Goal: Task Accomplishment & Management: Use online tool/utility

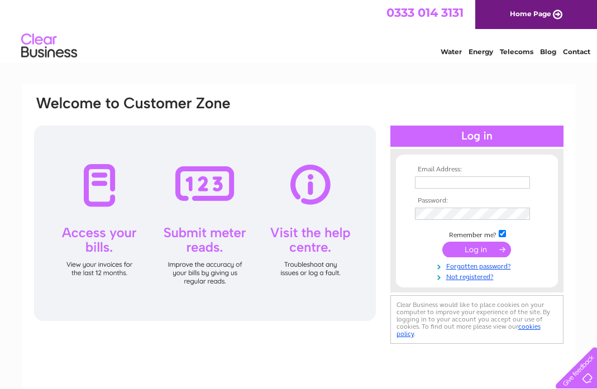
click at [441, 181] on input "text" at bounding box center [472, 183] width 115 height 12
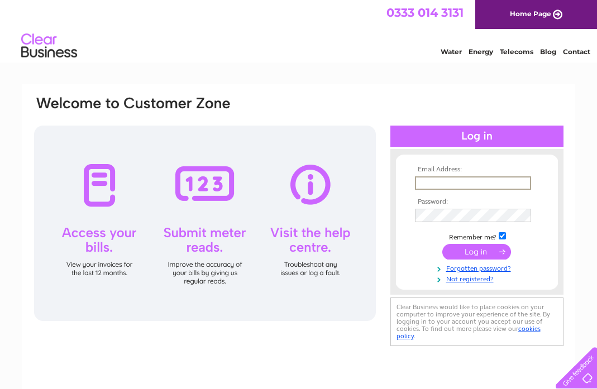
click at [435, 179] on input "text" at bounding box center [473, 183] width 116 height 13
type input "[EMAIL_ADDRESS][DOMAIN_NAME]"
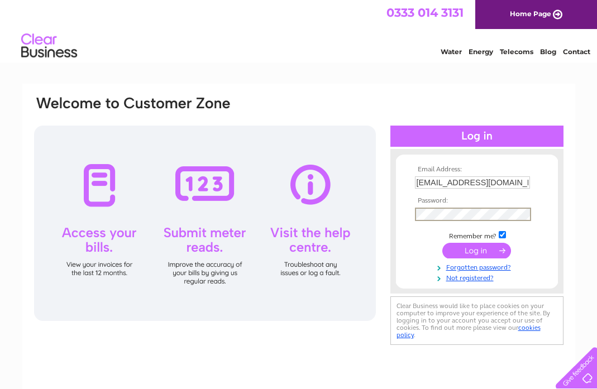
click at [476, 254] on input "submit" at bounding box center [476, 251] width 69 height 16
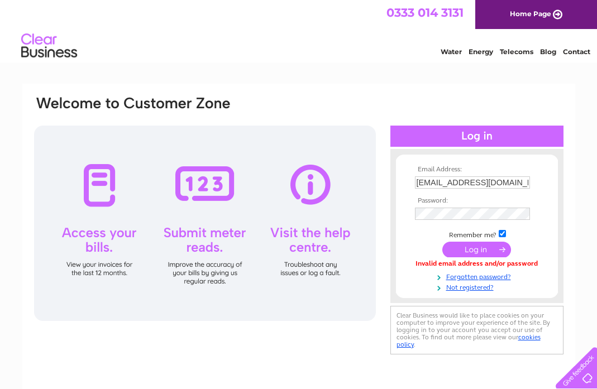
click at [474, 254] on input "submit" at bounding box center [476, 250] width 69 height 16
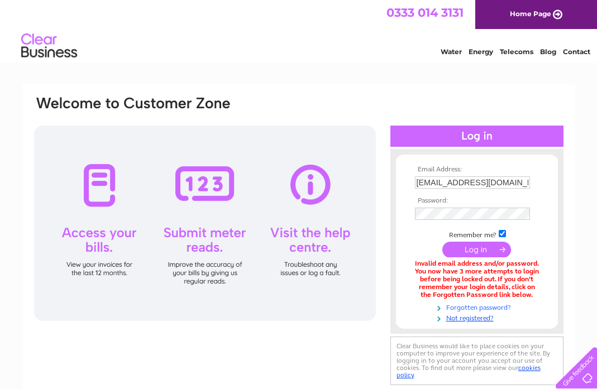
click at [479, 306] on link "Forgotten password?" at bounding box center [478, 307] width 127 height 11
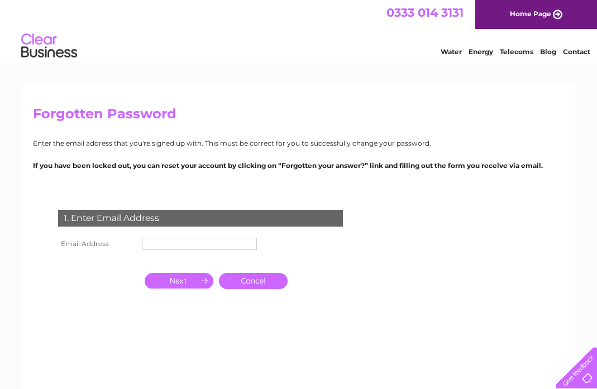
click at [161, 237] on td at bounding box center [199, 244] width 121 height 18
click at [159, 245] on input "text" at bounding box center [199, 244] width 115 height 12
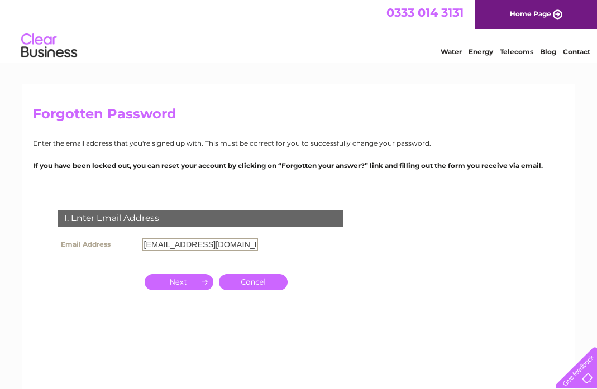
type input "ejmcglynn@googlemail.com"
click at [187, 279] on input "button" at bounding box center [179, 281] width 69 height 16
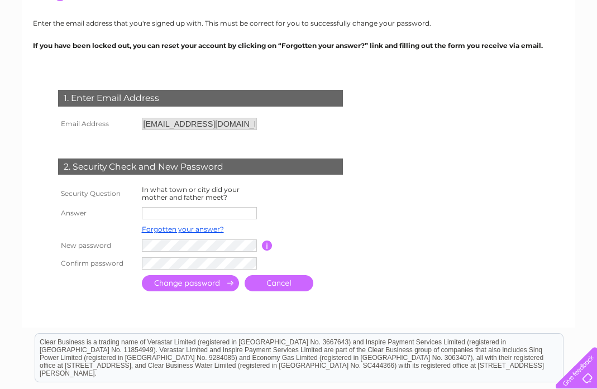
scroll to position [122, 0]
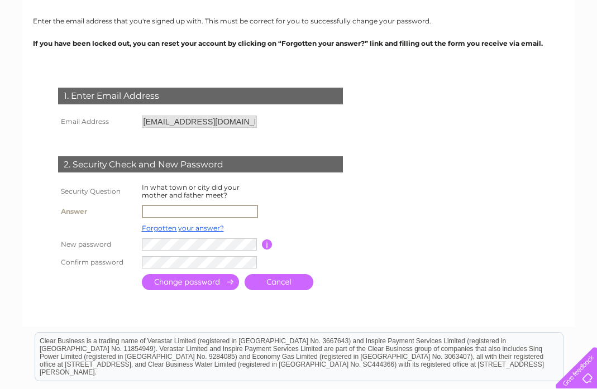
click at [150, 209] on input "text" at bounding box center [200, 211] width 116 height 13
type input "glasgow"
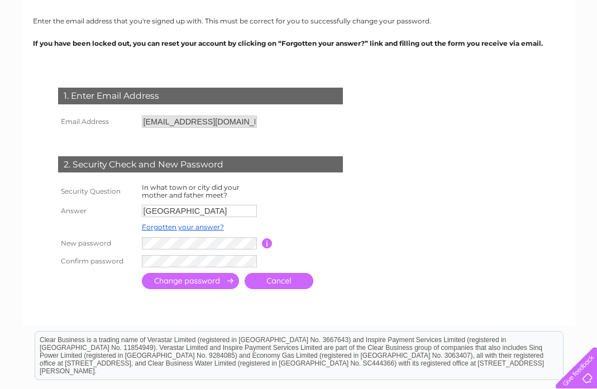
click at [210, 282] on input "submit" at bounding box center [190, 281] width 97 height 16
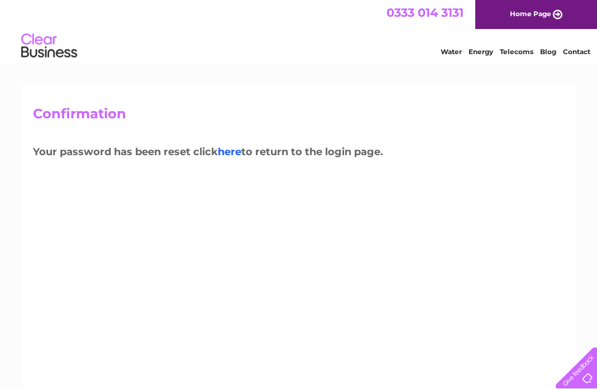
click at [231, 151] on link "here" at bounding box center [229, 152] width 23 height 12
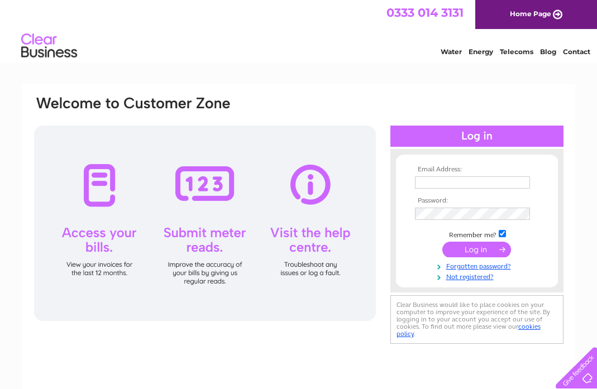
type input "[EMAIL_ADDRESS][DOMAIN_NAME]"
click at [472, 251] on input "submit" at bounding box center [476, 250] width 69 height 16
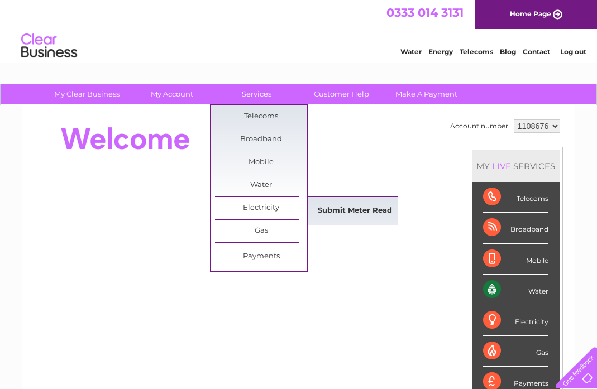
click at [341, 209] on link "Submit Meter Read" at bounding box center [355, 211] width 92 height 22
